Goal: Submit feedback/report problem: Submit feedback/report problem

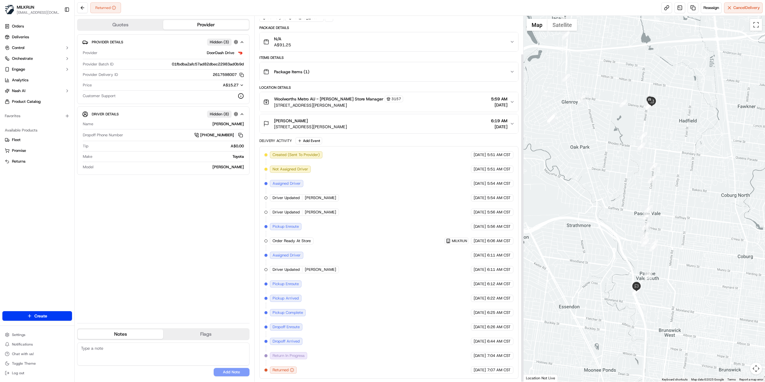
scroll to position [42, 0]
click at [688, 9] on link at bounding box center [693, 7] width 11 height 11
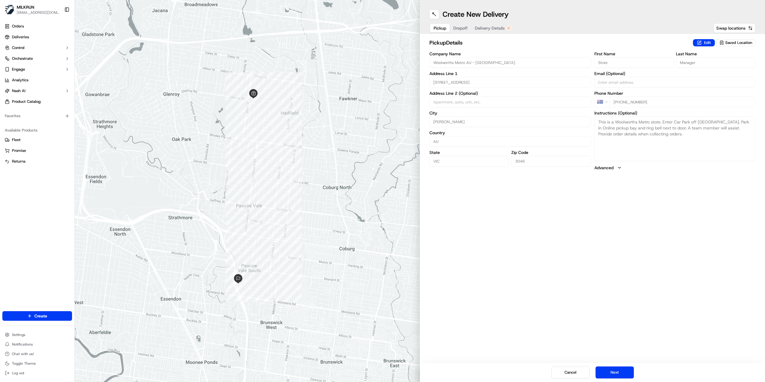
click at [493, 29] on span "Delivery Details" at bounding box center [490, 28] width 30 height 6
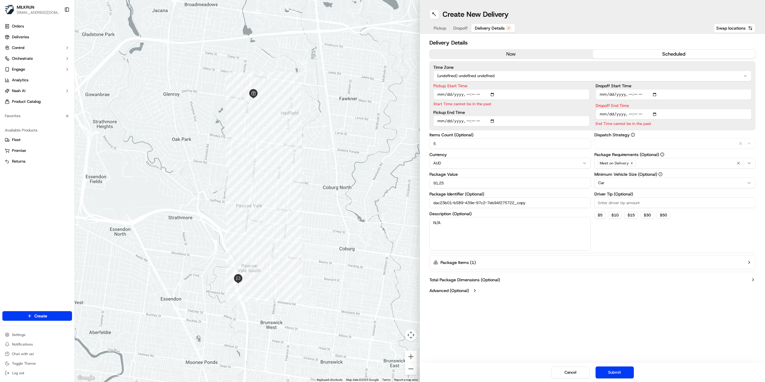
click at [512, 56] on button "now" at bounding box center [511, 54] width 163 height 9
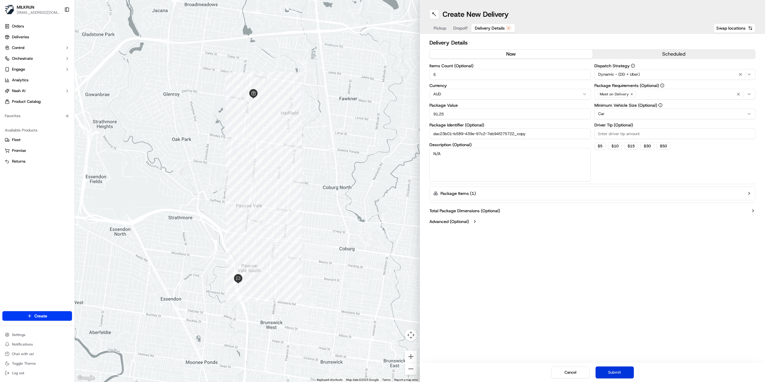
click at [618, 369] on button "Submit" at bounding box center [615, 372] width 38 height 12
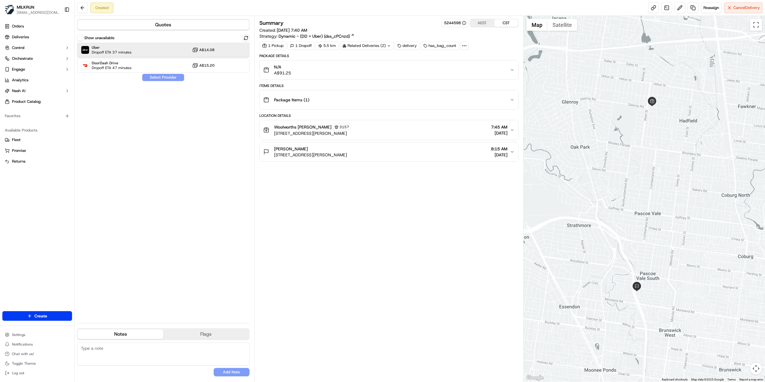
click at [120, 54] on span "Dropoff ETA 37 minutes" at bounding box center [112, 52] width 40 height 5
click at [151, 80] on button "Assign Provider" at bounding box center [163, 77] width 42 height 7
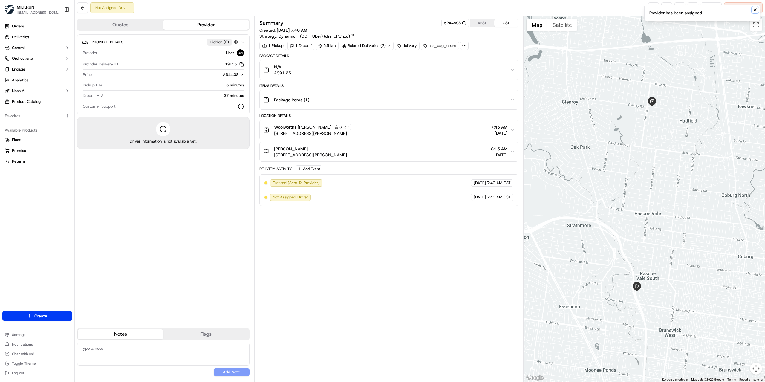
click at [753, 10] on icon "Notifications (F8)" at bounding box center [755, 9] width 5 height 5
click at [654, 6] on link at bounding box center [653, 7] width 11 height 11
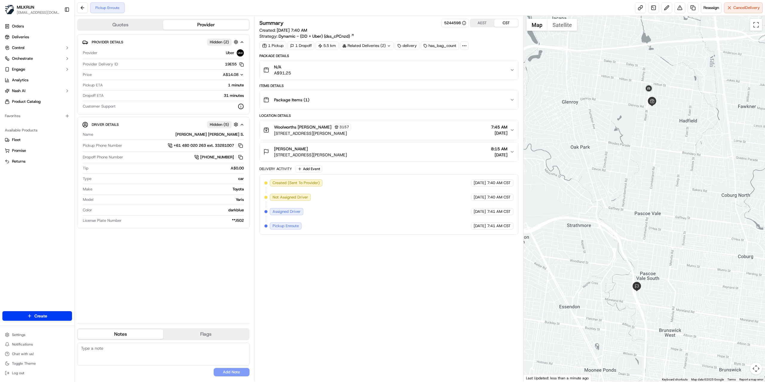
click at [343, 292] on div "Summary 5244598 AEST CST Created: 17/09/2025 7:40 AM Strategy: Dynamic - (DD + …" at bounding box center [388, 199] width 259 height 360
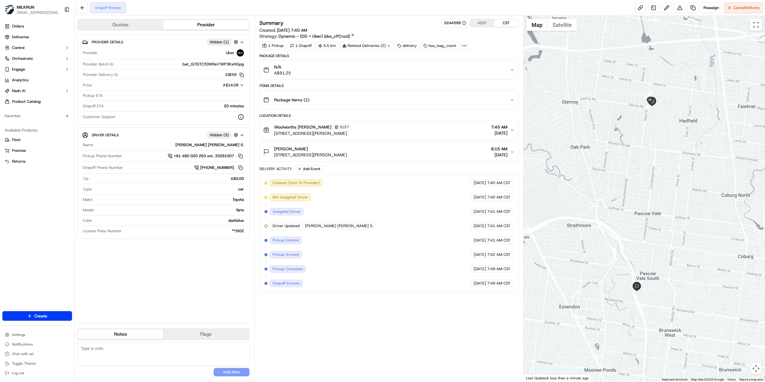
click at [395, 151] on div "Krista Weymouth 36 Coonans Rd, Pascoe Vale South VIC 3044, Australia 8:15 AM 17…" at bounding box center [386, 152] width 247 height 12
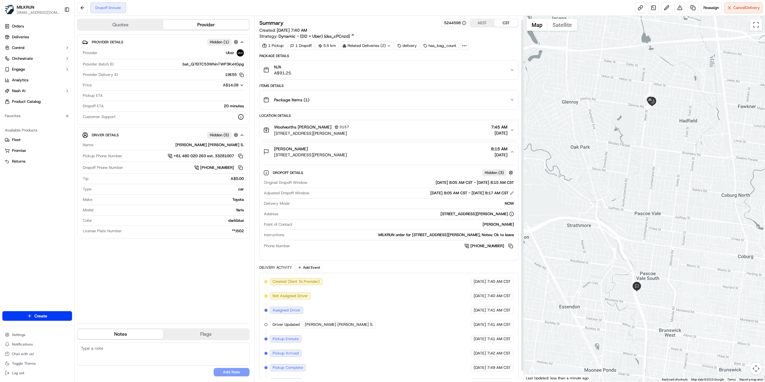
scroll to position [15, 0]
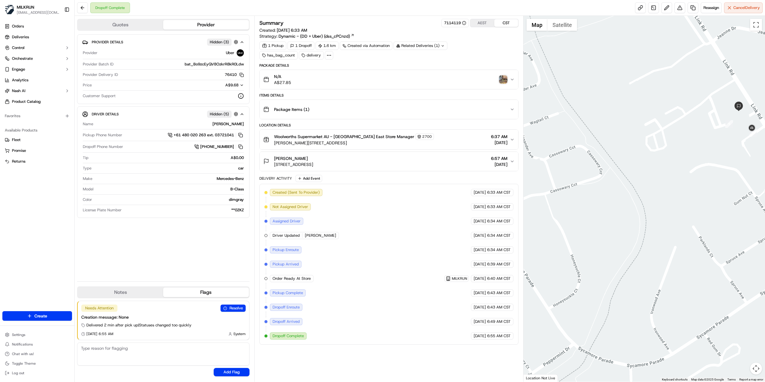
drag, startPoint x: 727, startPoint y: 217, endPoint x: 606, endPoint y: 216, distance: 121.9
click at [606, 216] on div at bounding box center [645, 199] width 242 height 366
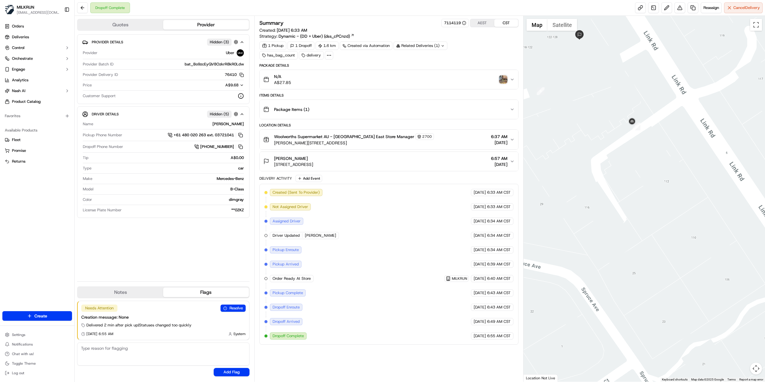
drag, startPoint x: 577, startPoint y: 117, endPoint x: 682, endPoint y: 214, distance: 143.0
click at [682, 214] on div at bounding box center [645, 199] width 242 height 366
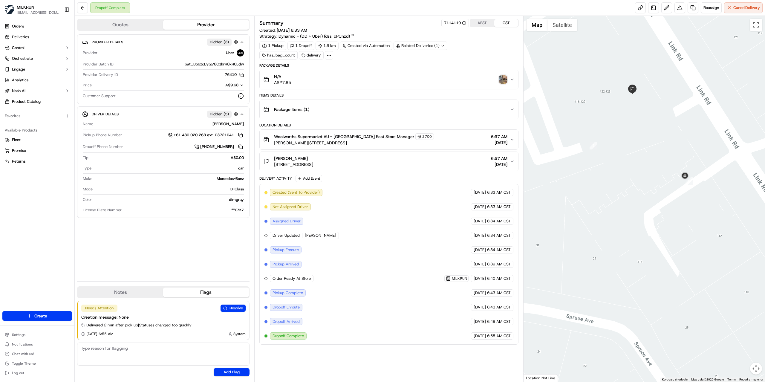
drag, startPoint x: 597, startPoint y: 157, endPoint x: 651, endPoint y: 212, distance: 76.7
click at [651, 212] on div at bounding box center [645, 199] width 242 height 366
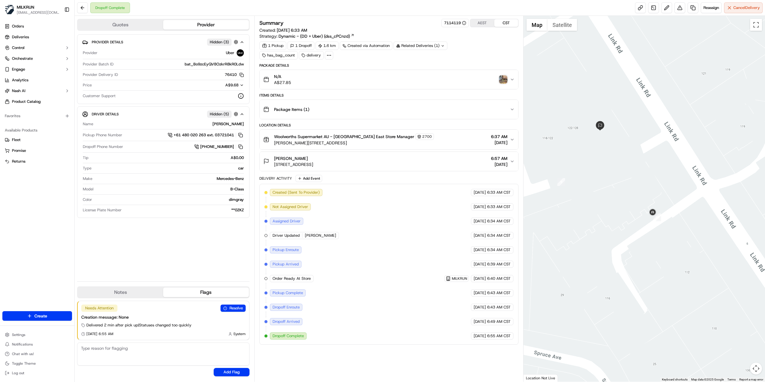
drag, startPoint x: 726, startPoint y: 213, endPoint x: 693, endPoint y: 250, distance: 49.3
click at [693, 250] on div at bounding box center [645, 199] width 242 height 366
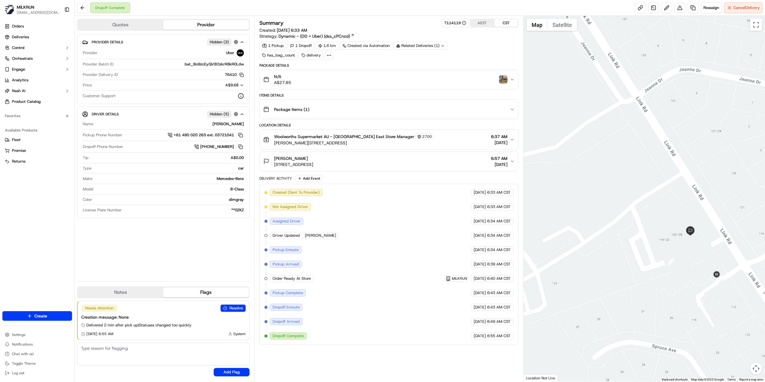
drag, startPoint x: 606, startPoint y: 188, endPoint x: 682, endPoint y: 254, distance: 100.2
click at [682, 254] on div at bounding box center [645, 199] width 242 height 366
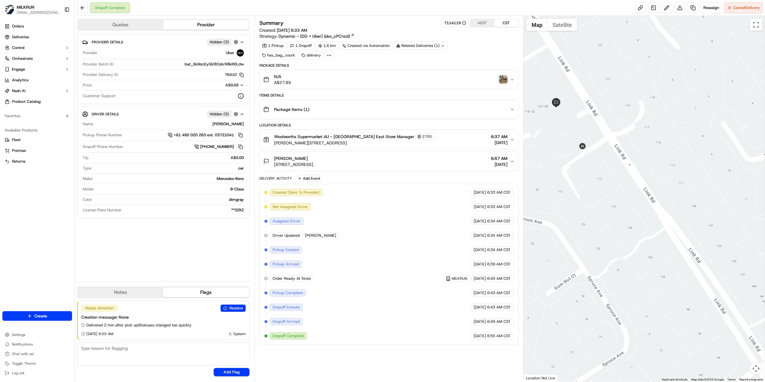
drag, startPoint x: 712, startPoint y: 300, endPoint x: 575, endPoint y: 169, distance: 189.4
click at [575, 169] on div at bounding box center [645, 199] width 242 height 366
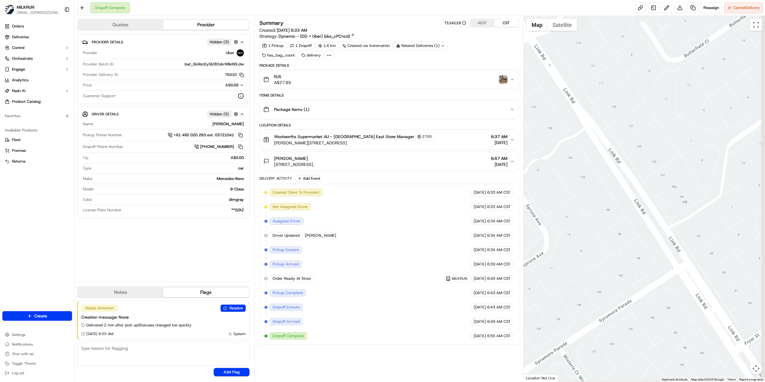
drag, startPoint x: 664, startPoint y: 266, endPoint x: 596, endPoint y: 170, distance: 117.5
click at [598, 172] on div at bounding box center [645, 199] width 242 height 366
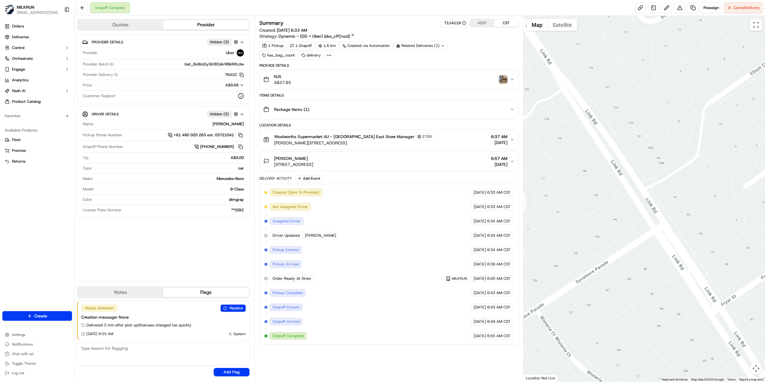
drag, startPoint x: 640, startPoint y: 256, endPoint x: 606, endPoint y: 196, distance: 69.4
click at [609, 201] on div at bounding box center [645, 199] width 242 height 366
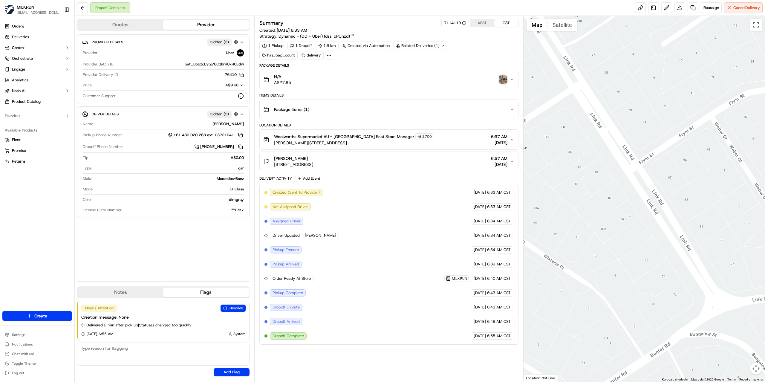
drag, startPoint x: 625, startPoint y: 233, endPoint x: 563, endPoint y: 181, distance: 80.6
click at [571, 187] on div at bounding box center [645, 199] width 242 height 366
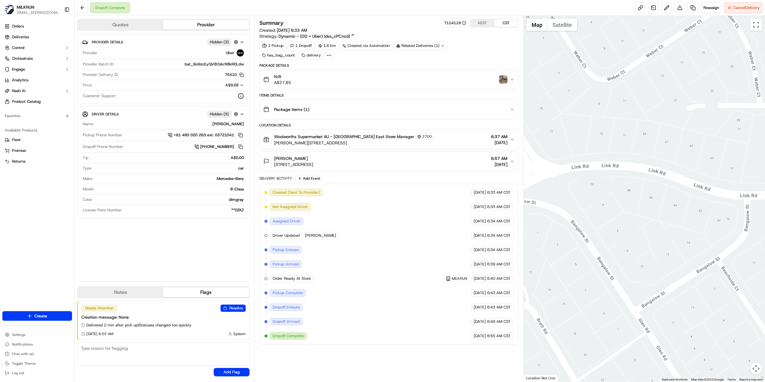
drag, startPoint x: 700, startPoint y: 219, endPoint x: 540, endPoint y: 195, distance: 162.0
click at [543, 196] on div at bounding box center [645, 199] width 242 height 366
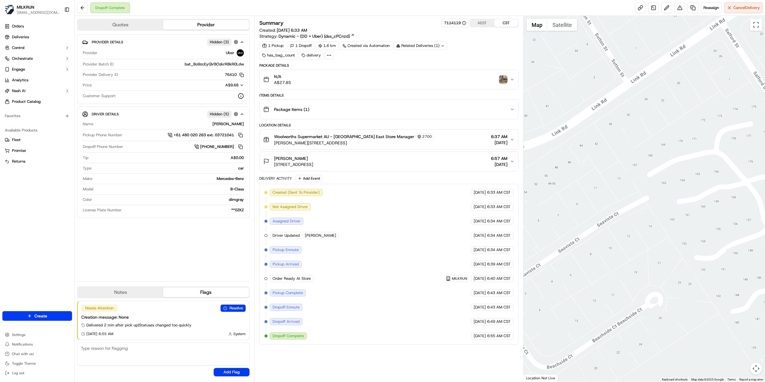
drag, startPoint x: 592, startPoint y: 162, endPoint x: 765, endPoint y: 239, distance: 189.3
click at [765, 237] on div at bounding box center [645, 199] width 242 height 366
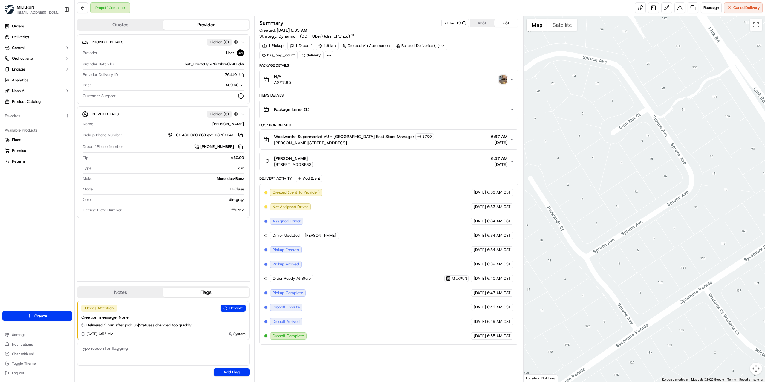
drag, startPoint x: 572, startPoint y: 170, endPoint x: 709, endPoint y: 220, distance: 146.0
click at [703, 219] on div at bounding box center [645, 199] width 242 height 366
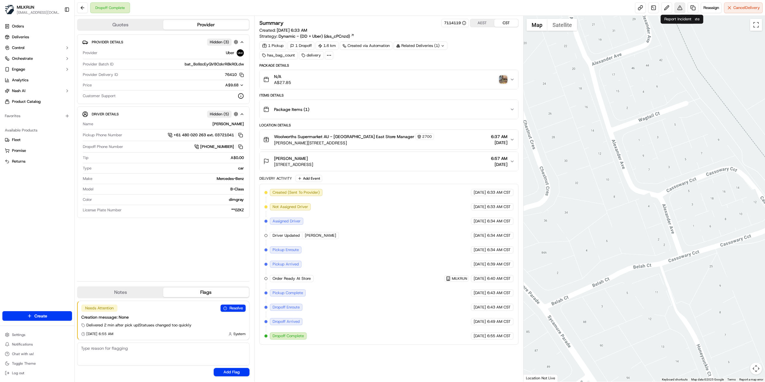
click at [679, 7] on button at bounding box center [680, 7] width 11 height 11
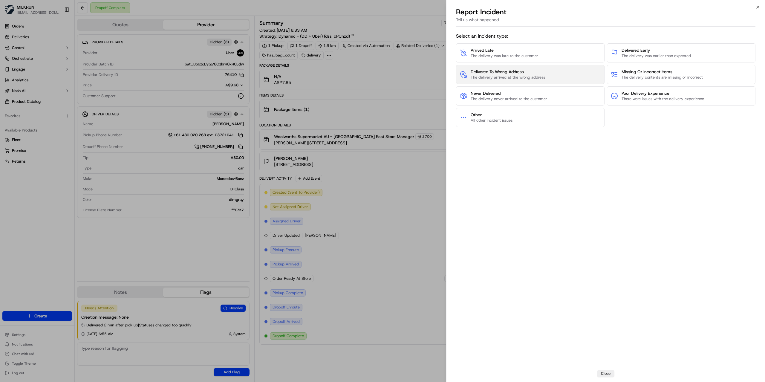
click at [512, 75] on span "The delivery arrived at the wrong address" at bounding box center [508, 77] width 74 height 5
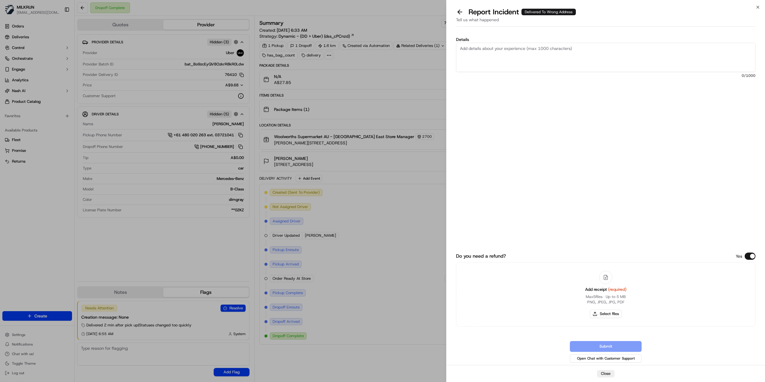
click at [509, 62] on textarea "Details" at bounding box center [605, 57] width 299 height 29
type textarea "Customer is unable to locate the order Driver contacted the customer and confir…"
click at [604, 319] on div "Add receipt (required) Max 5 files ∙ Up to 5 MB PNG, JPEG, JPG, PDF Select files" at bounding box center [605, 294] width 51 height 54
click at [605, 316] on button "Select files" at bounding box center [606, 314] width 32 height 8
type input "C:\fakepath\Tom.png"
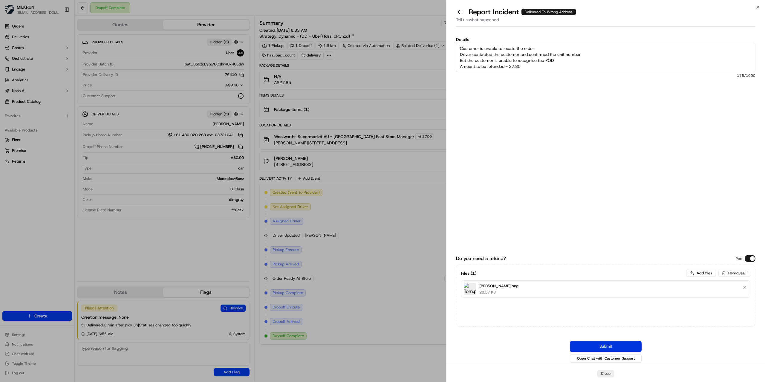
click at [614, 345] on button "Submit" at bounding box center [606, 346] width 72 height 11
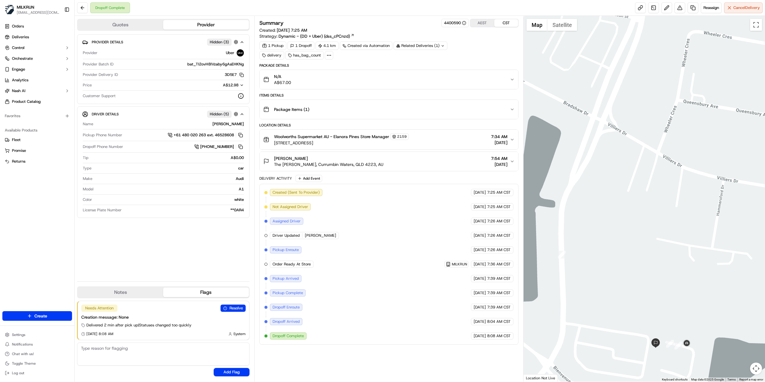
drag, startPoint x: 658, startPoint y: 329, endPoint x: 612, endPoint y: 189, distance: 147.5
click at [612, 189] on div at bounding box center [645, 199] width 242 height 366
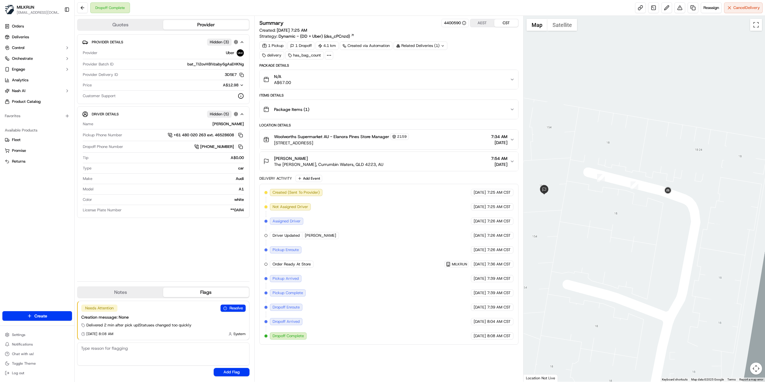
drag, startPoint x: 675, startPoint y: 250, endPoint x: 644, endPoint y: 236, distance: 34.1
click at [644, 236] on div at bounding box center [645, 199] width 242 height 366
click at [409, 159] on div "Carla Roderick The Meadows, Currumbin Waters, QLD 4223, AU 7:54 AM 17/09/2025" at bounding box center [386, 161] width 247 height 12
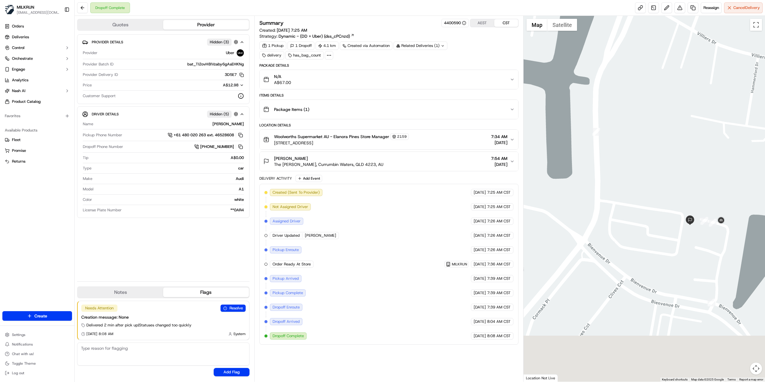
drag, startPoint x: 666, startPoint y: 277, endPoint x: 622, endPoint y: 157, distance: 127.6
click at [622, 157] on div at bounding box center [645, 199] width 242 height 366
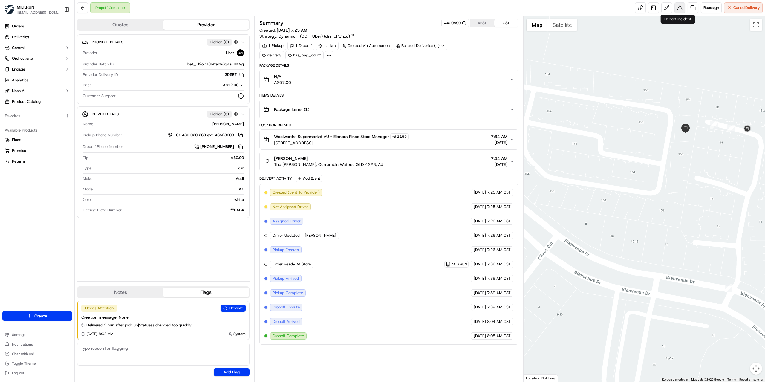
click at [678, 8] on button at bounding box center [680, 7] width 11 height 11
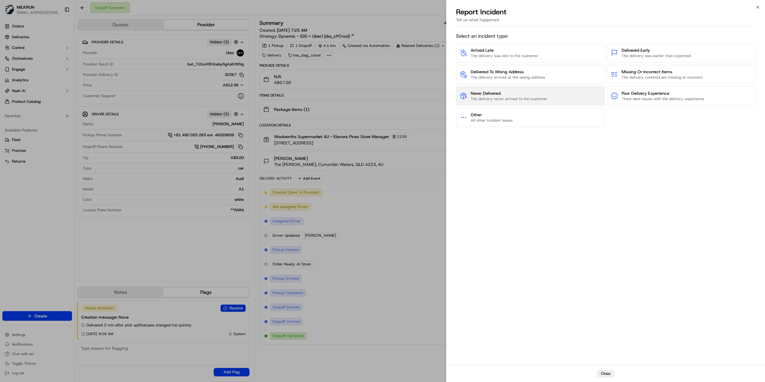
click at [490, 96] on span "The delivery never arrived to the customer" at bounding box center [509, 98] width 77 height 5
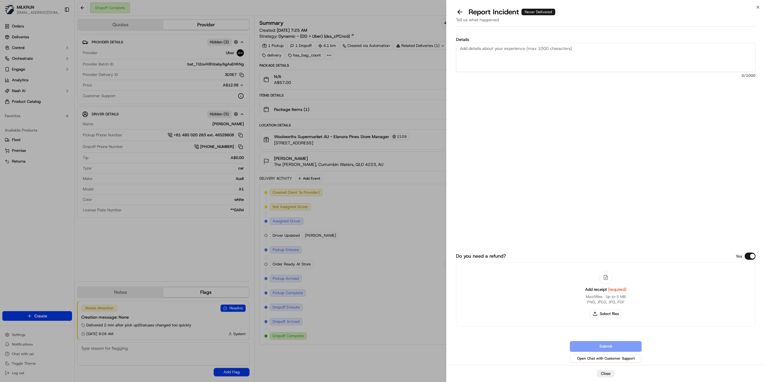
click at [493, 64] on textarea "Details" at bounding box center [605, 57] width 299 height 29
type textarea "Driver completed the order - address of the customer incomplete This is a meet …"
click at [608, 315] on button "Select files" at bounding box center [606, 314] width 32 height 8
type input "C:\fakepath\[PERSON_NAME].png"
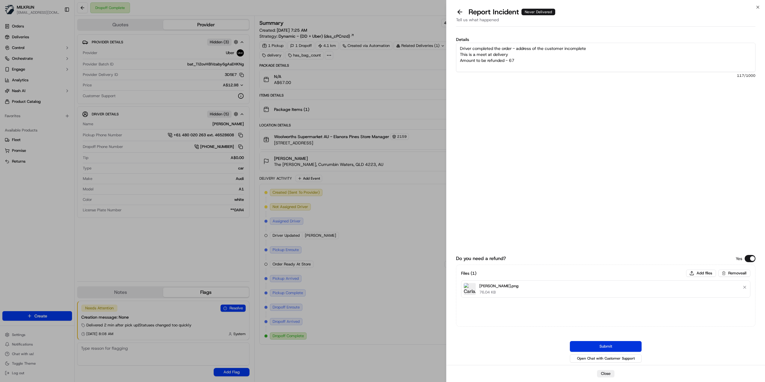
click at [610, 346] on button "Submit" at bounding box center [606, 346] width 72 height 11
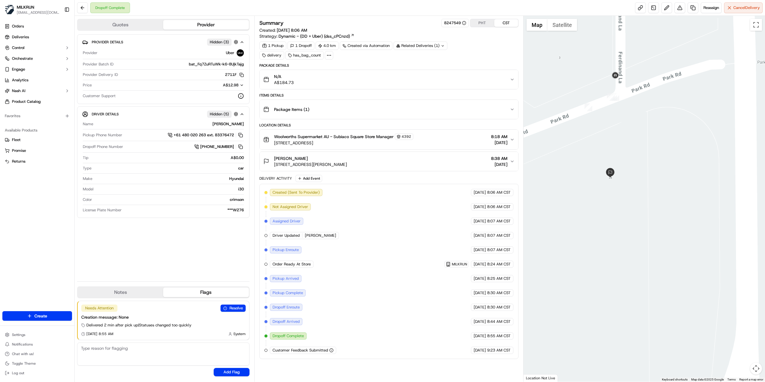
drag, startPoint x: 587, startPoint y: 170, endPoint x: 620, endPoint y: 186, distance: 36.9
click at [620, 186] on div at bounding box center [645, 199] width 242 height 366
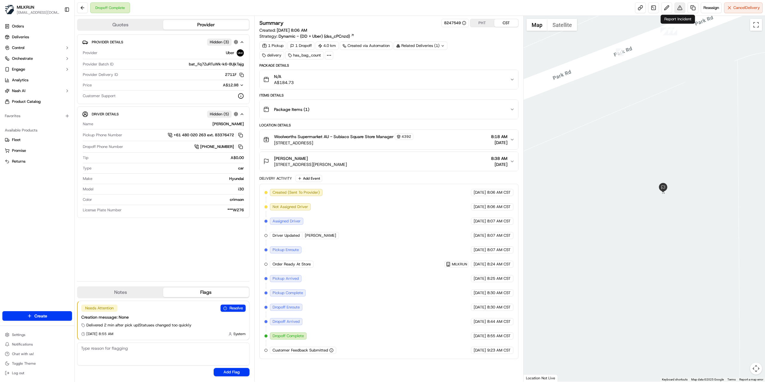
click at [676, 9] on button at bounding box center [680, 7] width 11 height 11
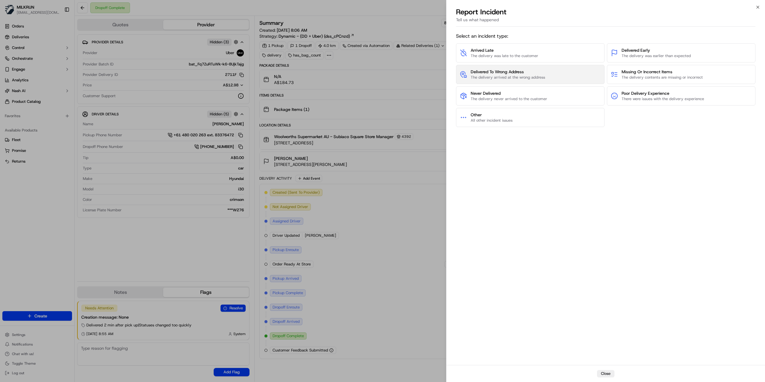
click at [505, 77] on span "The delivery arrived at the wrong address" at bounding box center [508, 77] width 74 height 5
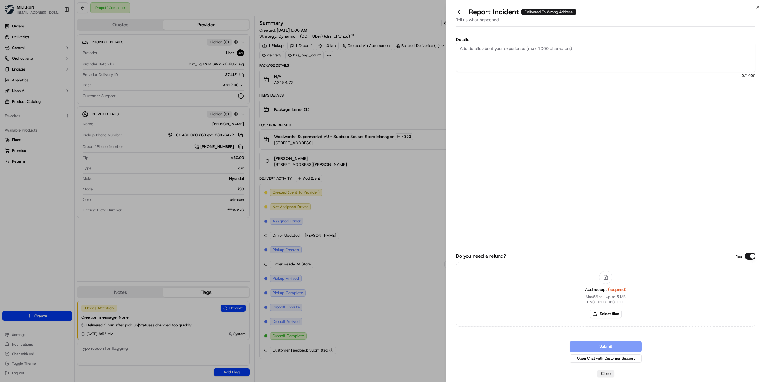
click at [513, 51] on textarea "Details" at bounding box center [605, 57] width 299 height 29
click at [517, 61] on textarea "Customer did not receive the order Should be meet at door deliver Amount to be …" at bounding box center [605, 57] width 299 height 29
type textarea "Customer did not receive the order Should be meet at door deliver Amount to be …"
click at [556, 154] on div "Details Customer did not receive the order Should be meet at door deliver Amoun…" at bounding box center [605, 102] width 299 height 131
click at [609, 314] on button "Select files" at bounding box center [606, 314] width 32 height 8
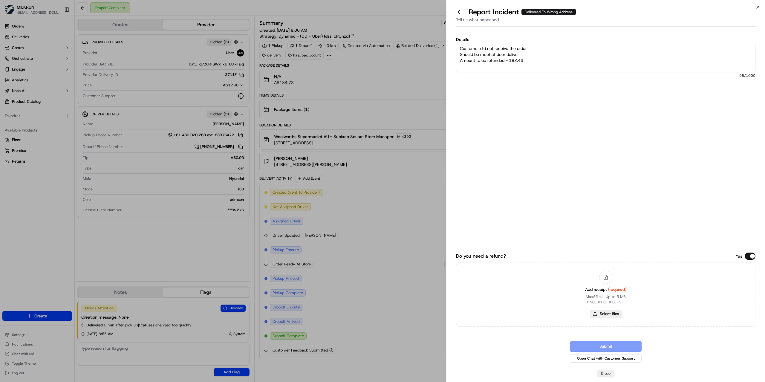
type input "C:\fakepath\Tarlena.png"
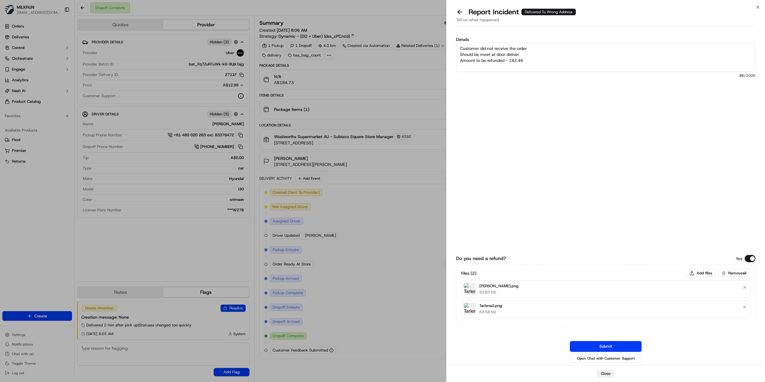
click at [600, 345] on button "Submit" at bounding box center [606, 346] width 72 height 11
